Goal: Learn about a topic

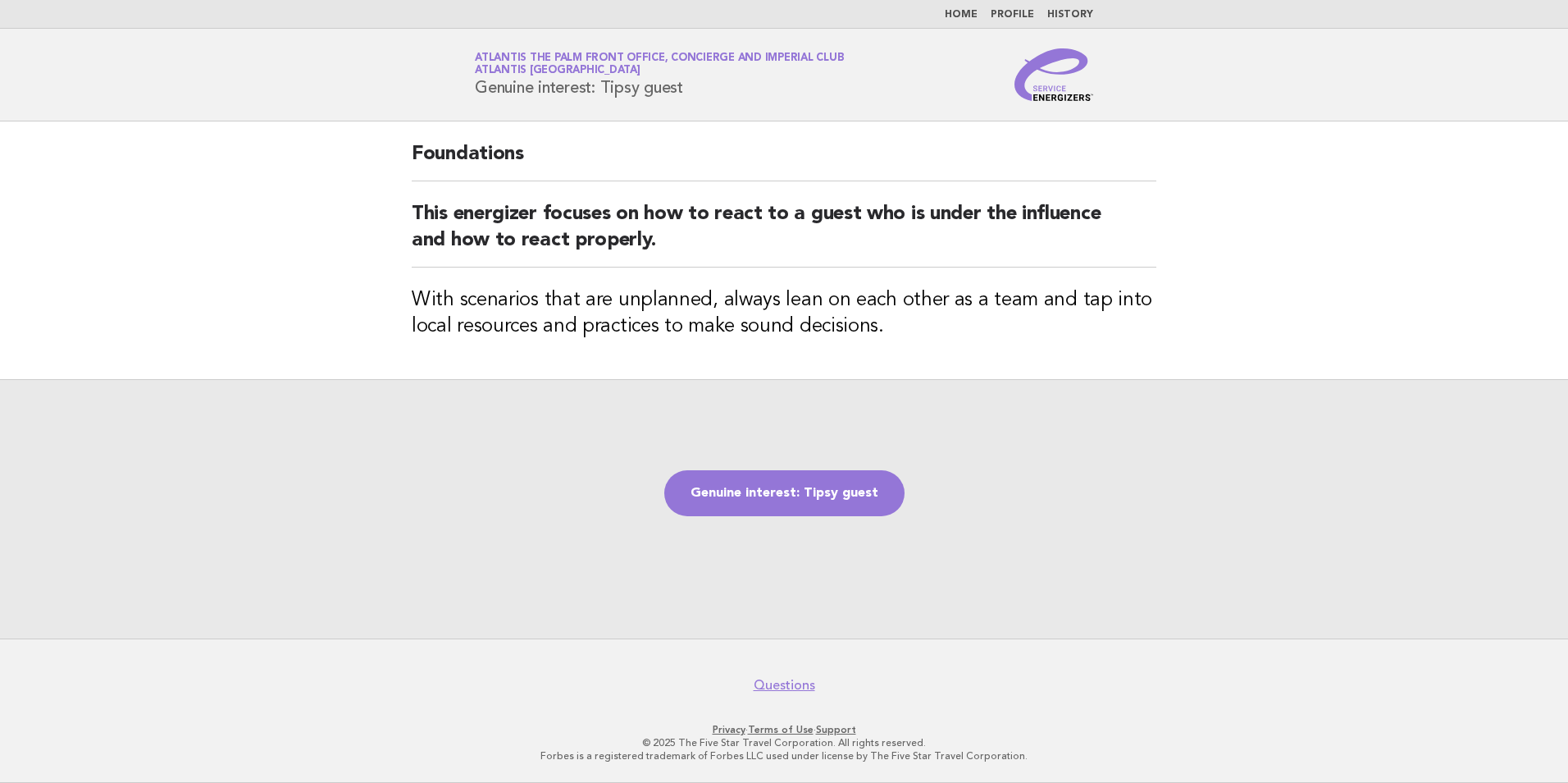
drag, startPoint x: 696, startPoint y: 83, endPoint x: 468, endPoint y: 98, distance: 228.5
click at [468, 98] on div "Service Energizers Atlantis The Palm Front Office, Concierge and Imperial Club …" at bounding box center [784, 75] width 664 height 52
copy h1 "Genuine interest: Tipsy guest"
click at [483, 459] on div "Genuine interest: Tipsy guest" at bounding box center [784, 508] width 1568 height 259
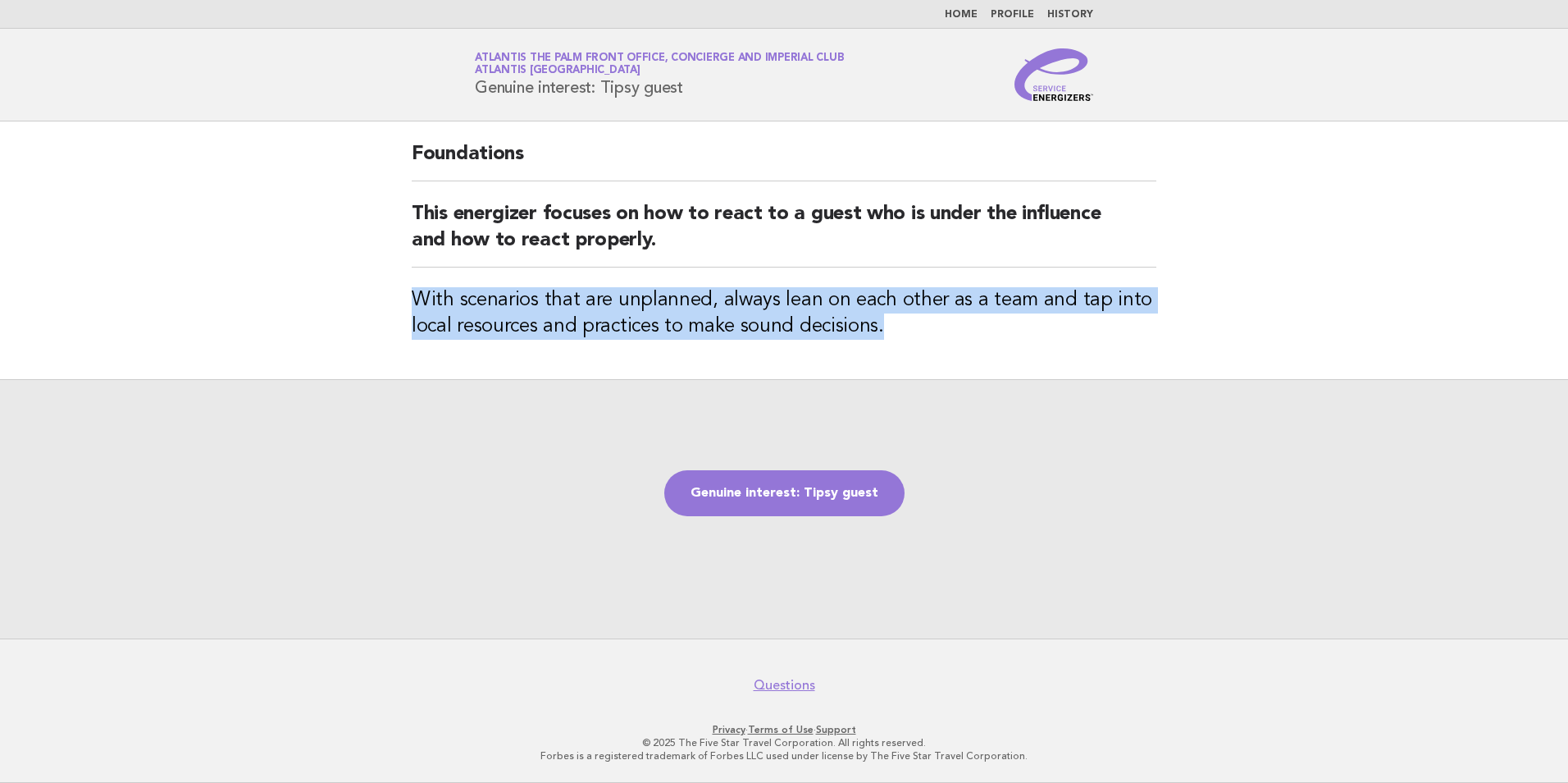
drag, startPoint x: 408, startPoint y: 294, endPoint x: 889, endPoint y: 340, distance: 483.2
click at [889, 340] on div "Foundations This energizer focuses on how to react to a guest who is under the …" at bounding box center [784, 250] width 784 height 257
copy h3 "With scenarios that are unplanned, always lean on each other as a team and tap …"
click at [922, 337] on h3 "With scenarios that are unplanned, always lean on each other as a team and tap …" at bounding box center [784, 314] width 745 height 52
click at [918, 345] on div "Foundations This energizer focuses on how to react to a guest who is under the …" at bounding box center [784, 250] width 784 height 257
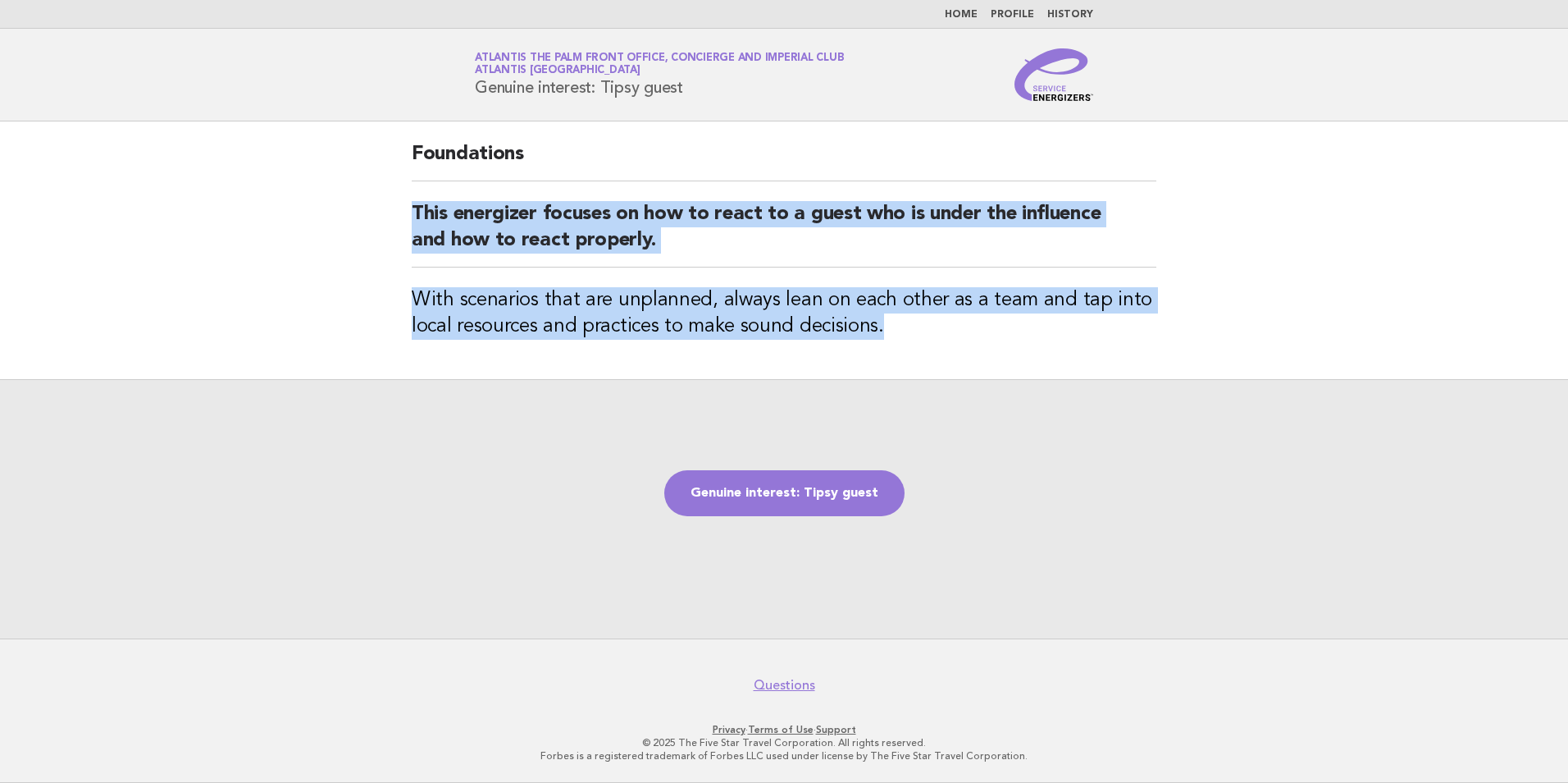
drag, startPoint x: 908, startPoint y: 342, endPoint x: 403, endPoint y: 214, distance: 521.0
click at [403, 214] on div "Foundations This energizer focuses on how to react to a guest who is under the …" at bounding box center [784, 250] width 784 height 257
copy div "This energizer focuses on how to react to a guest who is under the influence an…"
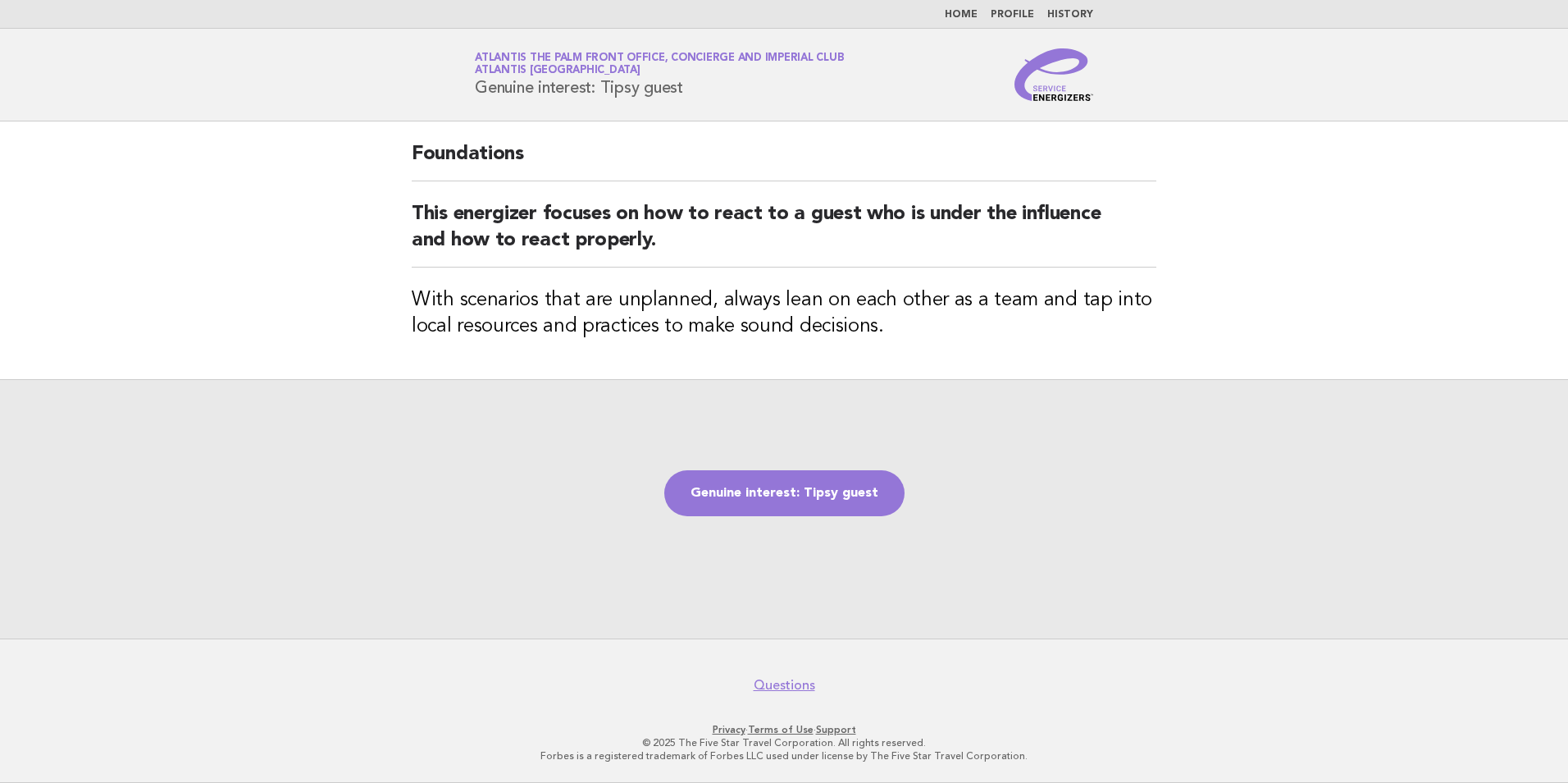
click at [837, 452] on div "Genuine interest: Tipsy guest" at bounding box center [784, 508] width 1568 height 259
click at [844, 500] on link "Genuine interest: Tipsy guest" at bounding box center [784, 493] width 240 height 46
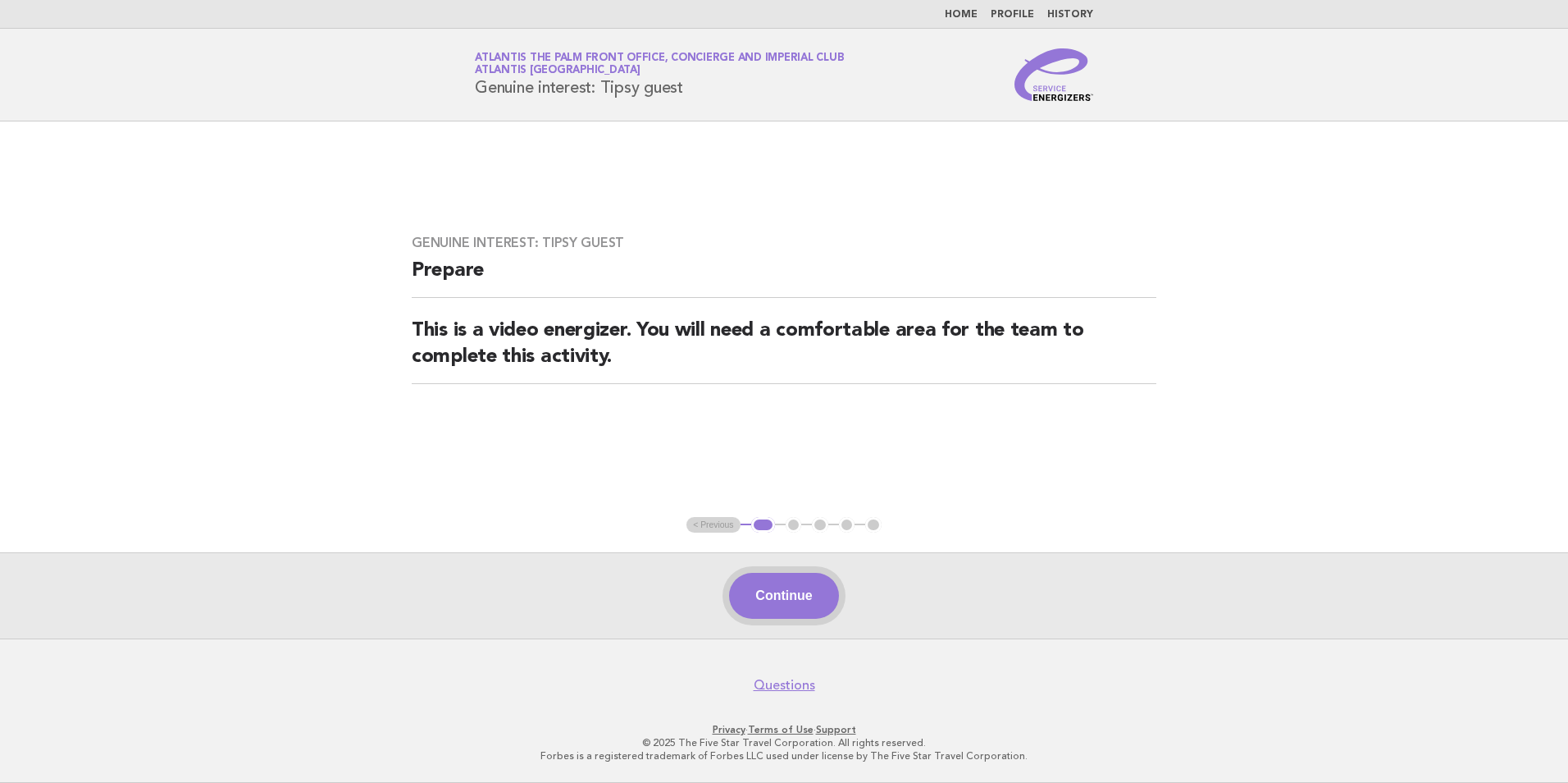
click at [774, 614] on button "Continue" at bounding box center [784, 596] width 109 height 46
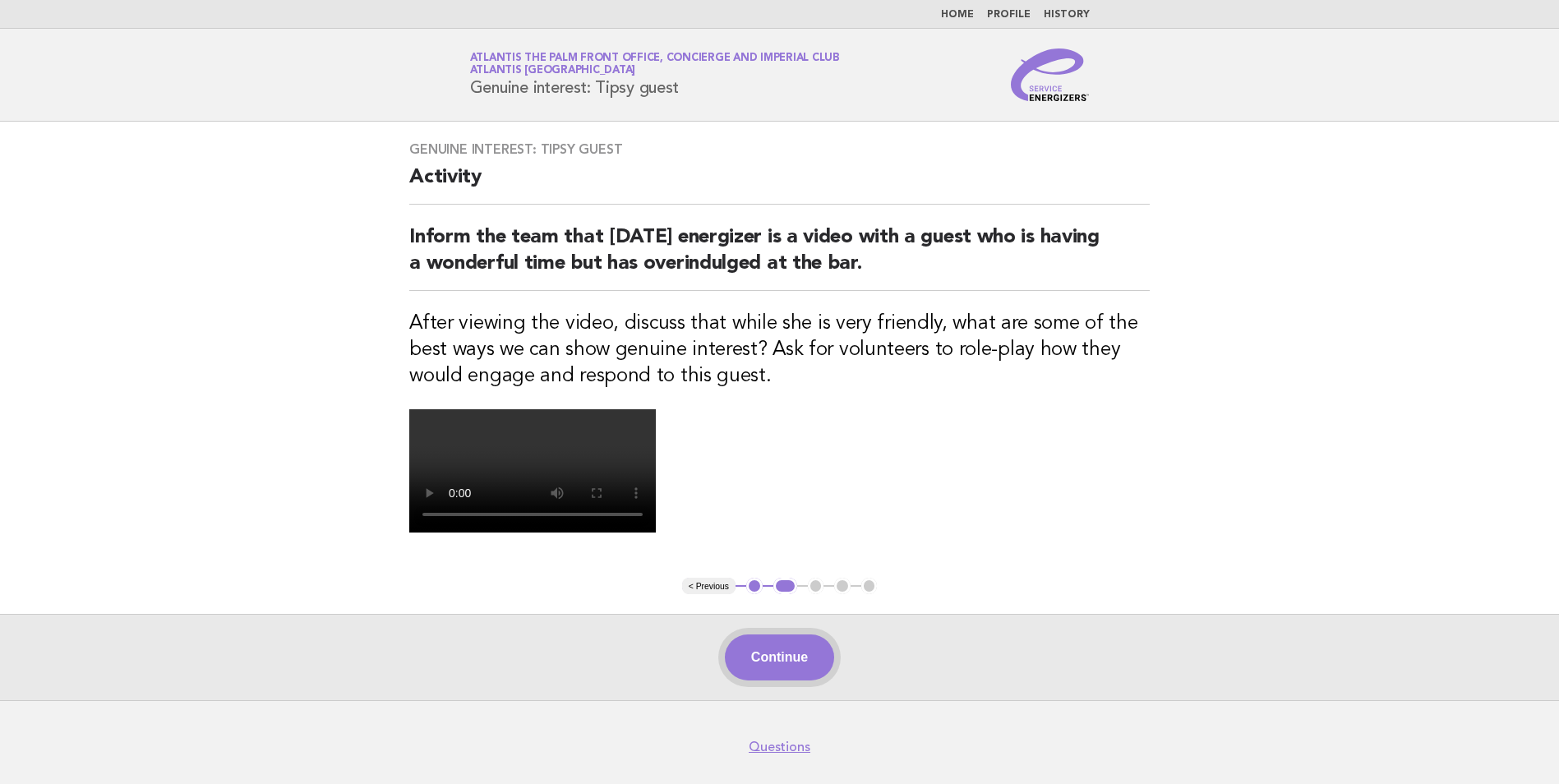
click at [808, 650] on button "Continue" at bounding box center [780, 657] width 109 height 46
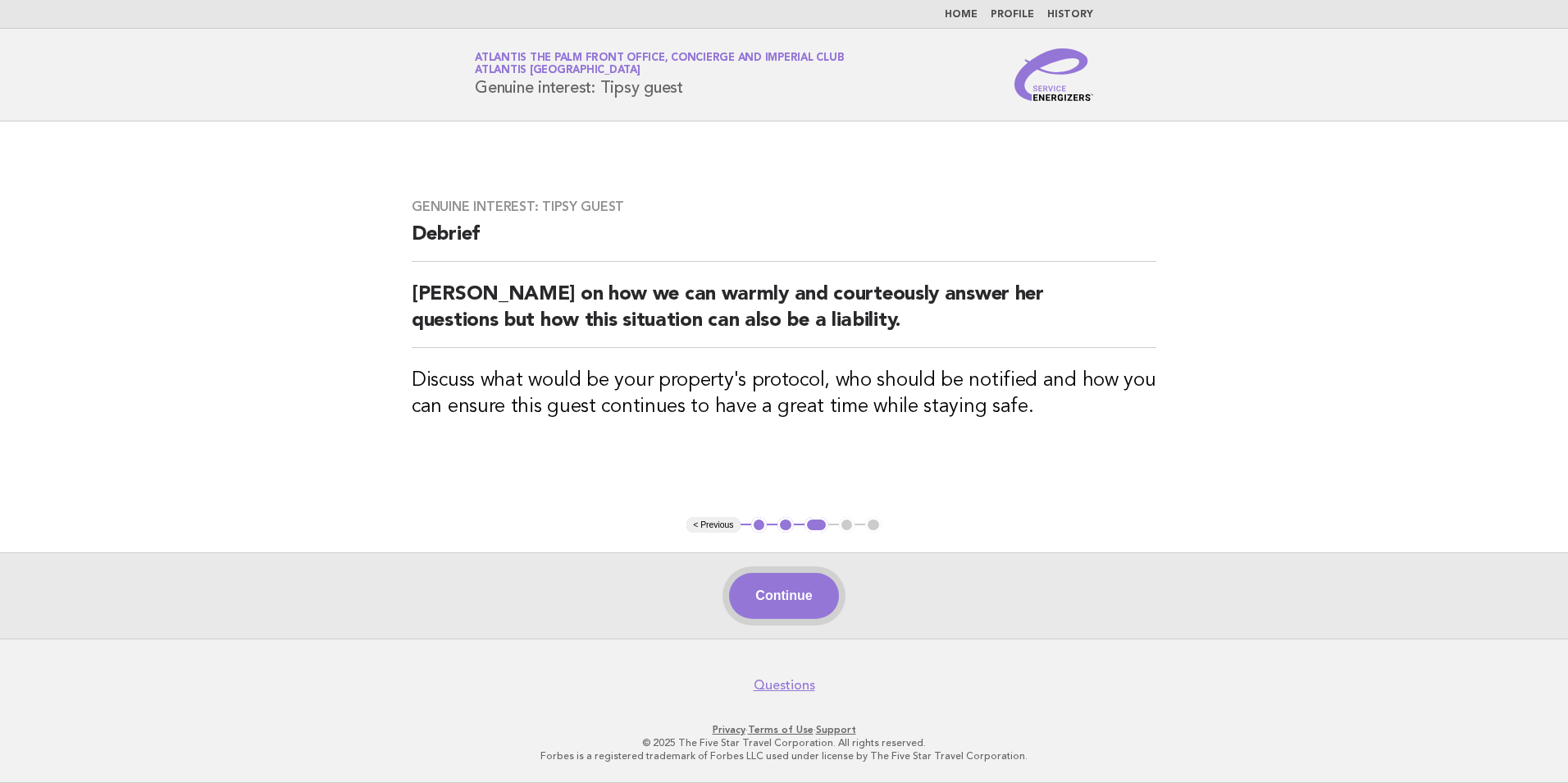
click at [791, 588] on button "Continue" at bounding box center [784, 596] width 109 height 46
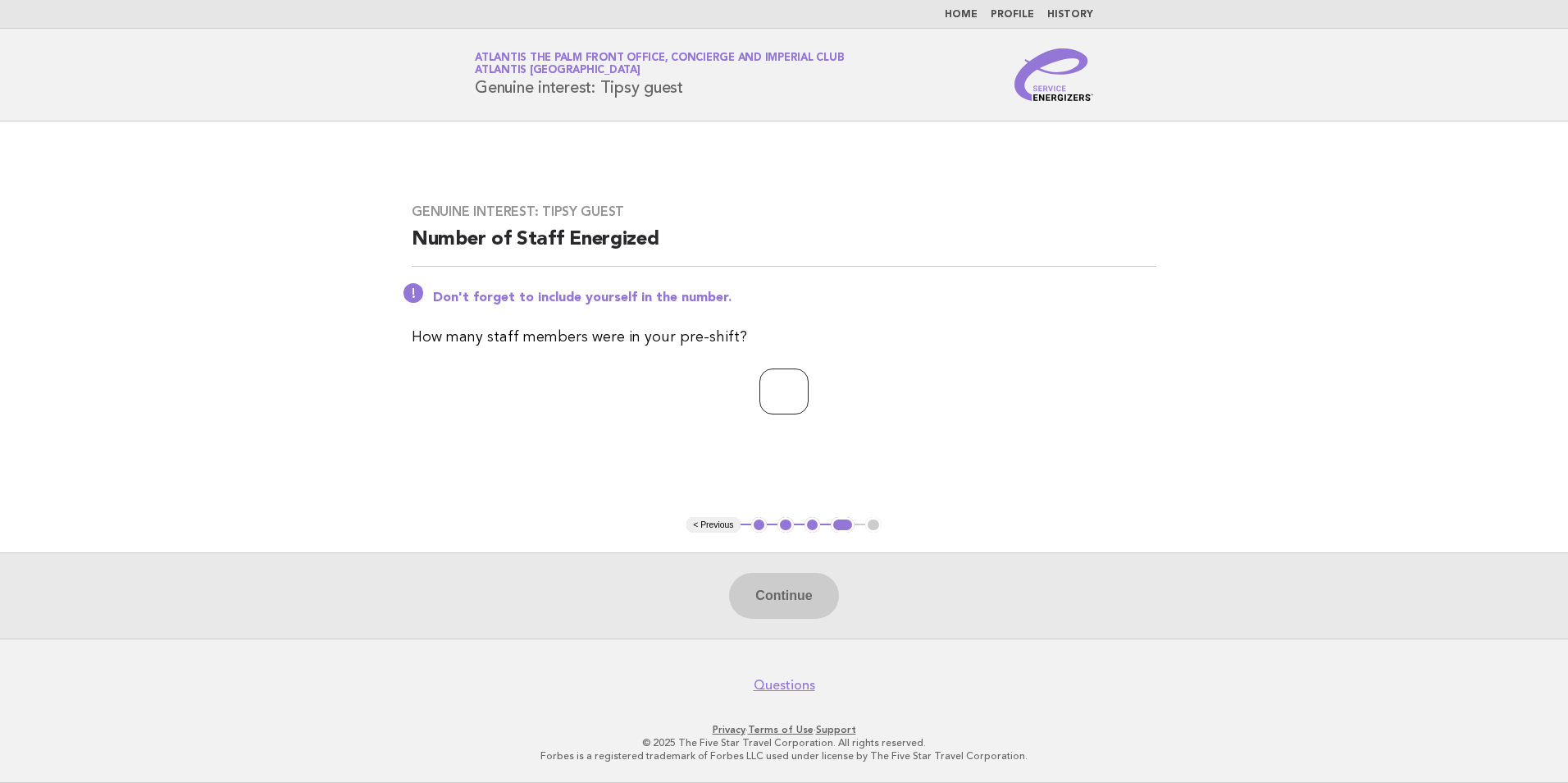
click at [759, 391] on input "number" at bounding box center [784, 391] width 50 height 46
type input "**"
click at [774, 615] on button "Continue" at bounding box center [784, 596] width 109 height 46
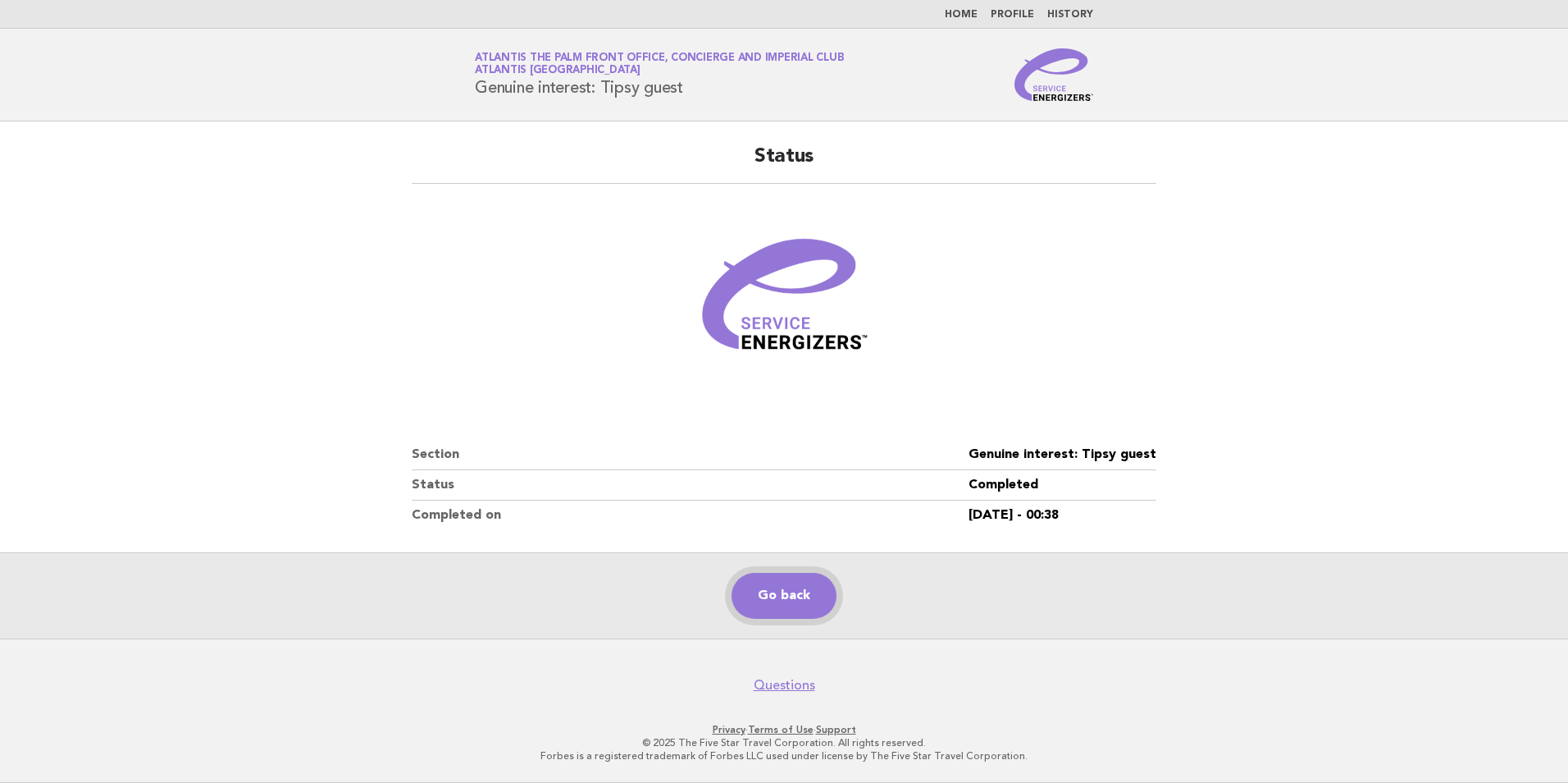
click at [829, 593] on link "Go back" at bounding box center [784, 596] width 105 height 46
